Goal: Navigation & Orientation: Understand site structure

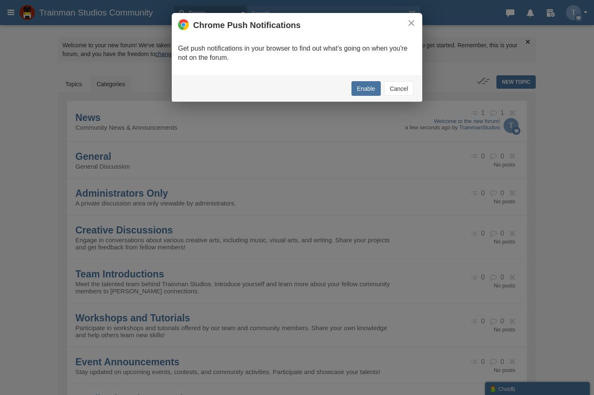
click at [394, 82] on button "Cancel" at bounding box center [398, 88] width 29 height 15
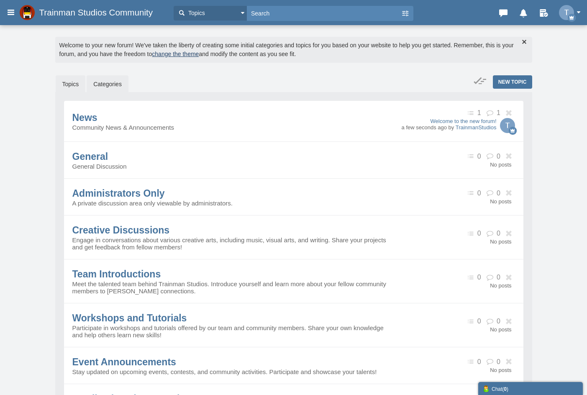
click at [60, 77] on link "Topics" at bounding box center [71, 84] width 30 height 18
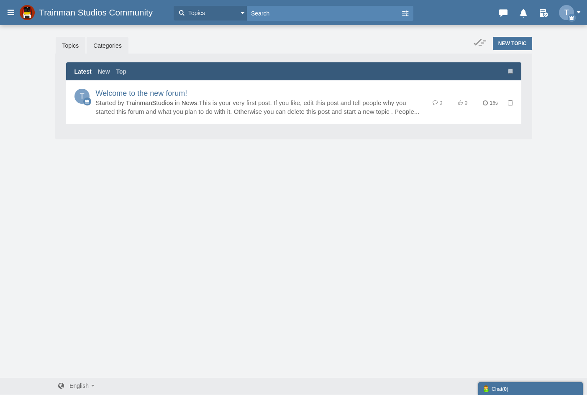
click at [111, 52] on link "Categories" at bounding box center [108, 46] width 42 height 18
